Goal: Task Accomplishment & Management: Use online tool/utility

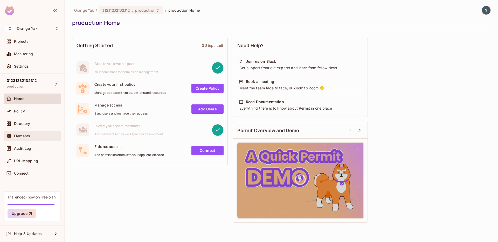
click at [25, 135] on span "Elements" at bounding box center [22, 136] width 16 height 4
click at [24, 138] on div "Elements" at bounding box center [32, 136] width 53 height 6
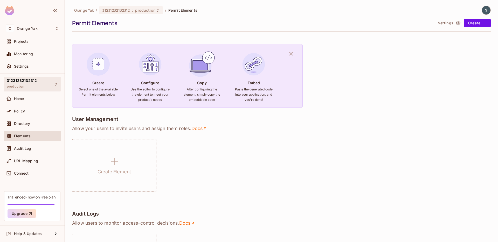
click at [35, 82] on span "31231232132312" at bounding box center [22, 81] width 30 height 4
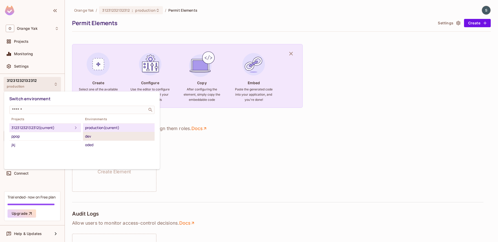
click at [120, 136] on div "dev" at bounding box center [118, 136] width 67 height 6
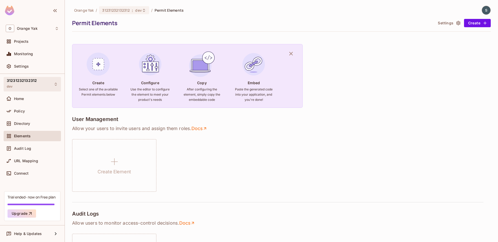
click at [36, 83] on div "31231232132312 dev" at bounding box center [32, 84] width 57 height 14
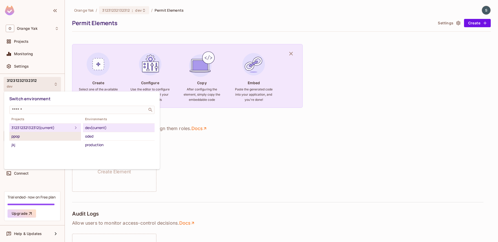
click at [38, 138] on div "ppop" at bounding box center [44, 136] width 67 height 6
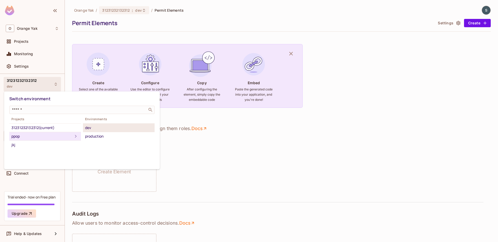
click at [98, 128] on div "dev" at bounding box center [118, 128] width 67 height 6
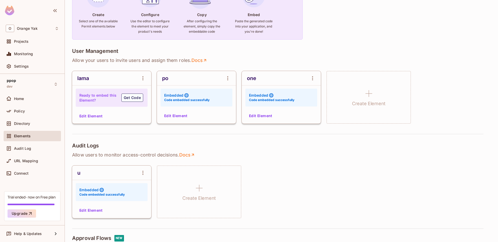
scroll to position [69, 0]
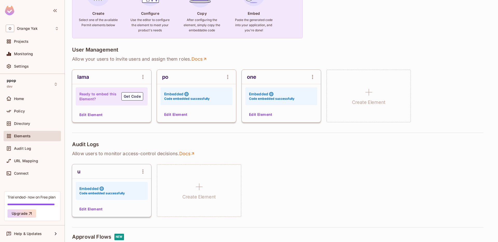
click at [92, 112] on button "Edit Element" at bounding box center [90, 115] width 27 height 8
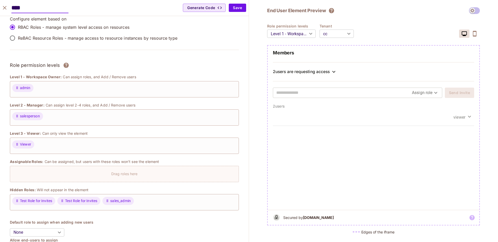
scroll to position [0, 0]
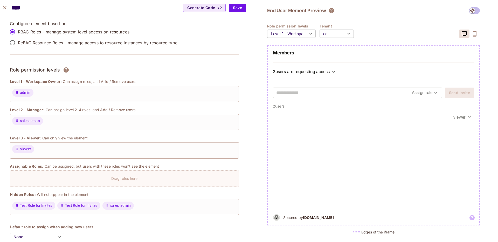
click at [335, 36] on body "O Orange Yak Projects Monitoring Settings ppop dev Home Policy Directory Elemen…" at bounding box center [249, 121] width 498 height 242
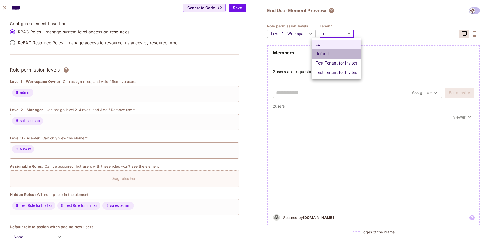
click at [331, 58] on li "default" at bounding box center [336, 53] width 50 height 9
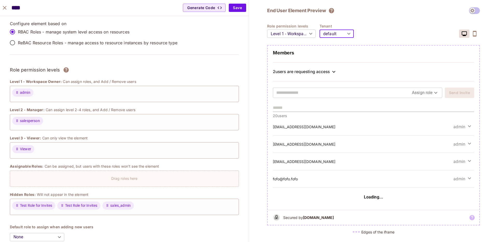
scroll to position [176, 0]
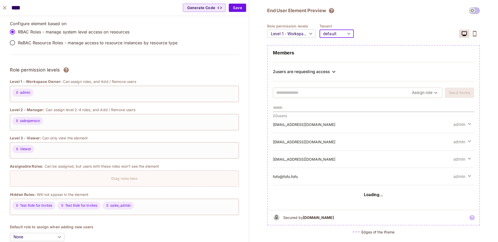
click at [345, 29] on body "O Orange Yak Projects Monitoring Settings ppop dev Home Policy Directory Elemen…" at bounding box center [249, 121] width 498 height 242
click at [339, 43] on li "cc" at bounding box center [336, 44] width 50 height 9
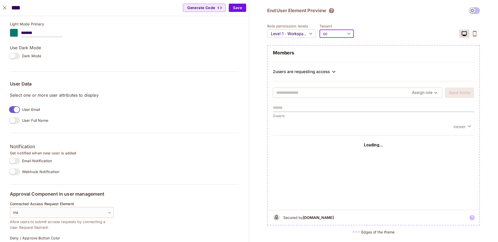
scroll to position [347, 0]
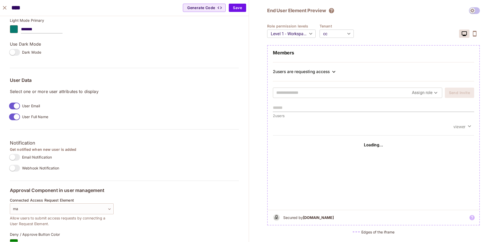
click at [282, 124] on div "viewer" at bounding box center [373, 126] width 201 height 17
drag, startPoint x: 283, startPoint y: 116, endPoint x: 267, endPoint y: 116, distance: 15.8
click at [267, 116] on div "Members 2 users are requesting access Assign role Send Invite 2 users viewer Lo…" at bounding box center [373, 135] width 212 height 180
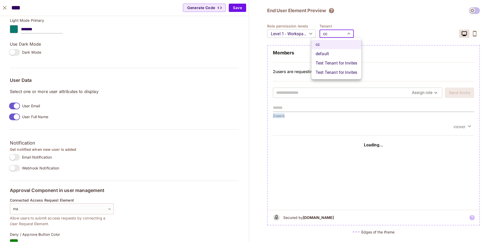
click at [343, 29] on body "O Orange Yak Projects Monitoring Settings ppop dev Home Policy Directory Elemen…" at bounding box center [249, 121] width 498 height 242
click at [332, 53] on li "default" at bounding box center [336, 53] width 50 height 9
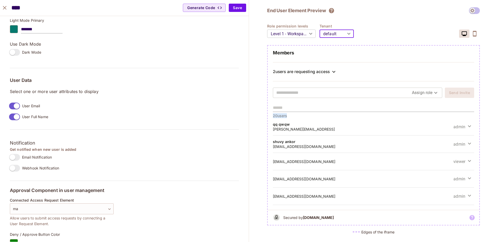
click at [324, 34] on body "O Orange Yak Projects Monitoring Settings ppop dev Home Policy Directory Elemen…" at bounding box center [249, 121] width 498 height 242
click at [324, 65] on li "Test Tenant for Invites" at bounding box center [336, 63] width 50 height 9
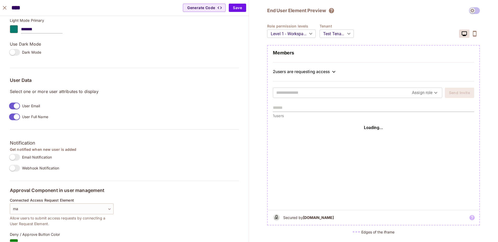
click at [291, 123] on div "Loading..." at bounding box center [373, 127] width 201 height 19
drag, startPoint x: 288, startPoint y: 115, endPoint x: 279, endPoint y: 115, distance: 9.1
click at [280, 115] on p "1 users" at bounding box center [373, 115] width 201 height 5
click at [275, 117] on p "1 users" at bounding box center [373, 115] width 201 height 5
click at [337, 34] on body "O Orange Yak Projects Monitoring Settings ppop dev Home Policy Directory Elemen…" at bounding box center [249, 121] width 498 height 242
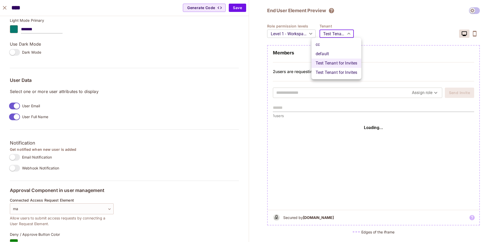
click at [333, 44] on li "cc" at bounding box center [336, 44] width 50 height 9
click at [343, 38] on body "O Orange Yak Projects Monitoring Settings ppop dev Home Policy Directory Elemen…" at bounding box center [249, 121] width 498 height 242
click at [338, 52] on li "default" at bounding box center [336, 53] width 50 height 9
type input "*******"
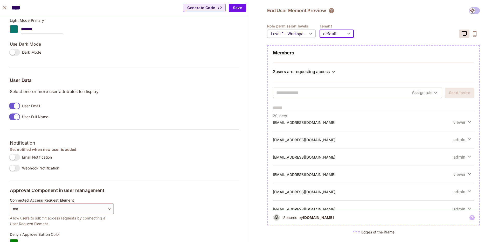
scroll to position [39, 0]
click at [6, 9] on icon "close" at bounding box center [5, 8] width 4 height 4
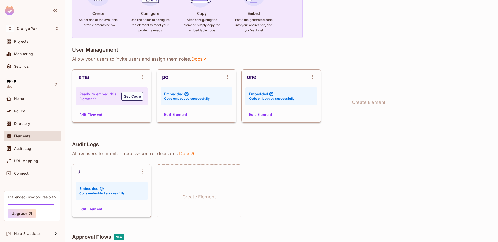
click at [355, 40] on div "Create Select one of the available Permit elements below Configure Use the edit…" at bounding box center [281, 237] width 418 height 542
